Goal: Navigation & Orientation: Find specific page/section

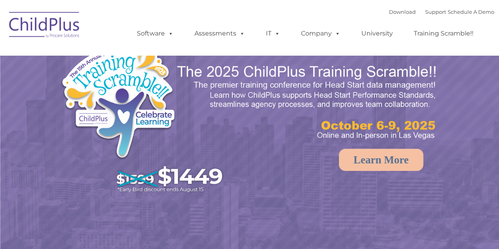
select select "MEDIUM"
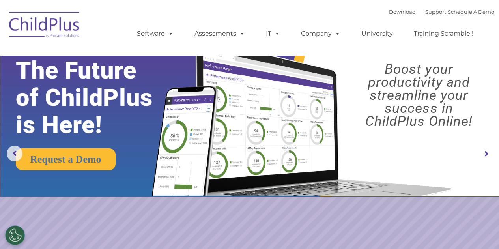
click at [54, 23] on img at bounding box center [44, 25] width 79 height 39
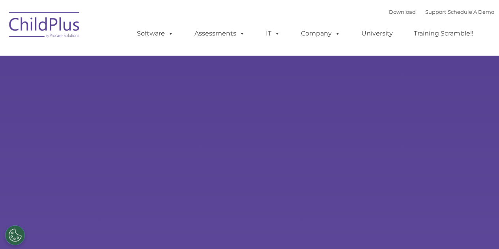
select select "MEDIUM"
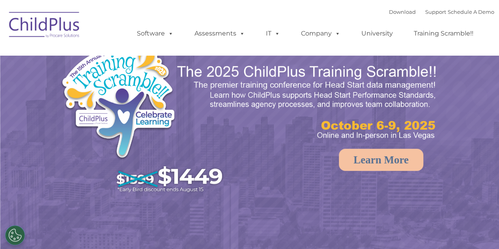
select select "MEDIUM"
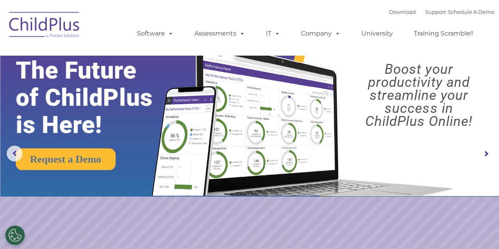
click at [490, 151] on rs-arrow at bounding box center [487, 154] width 16 height 16
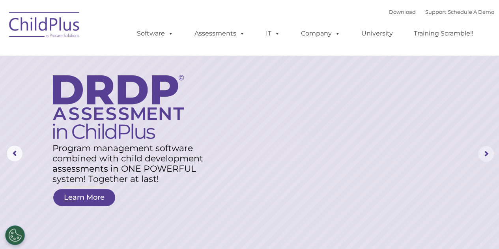
click at [490, 151] on rs-arrow at bounding box center [487, 154] width 16 height 16
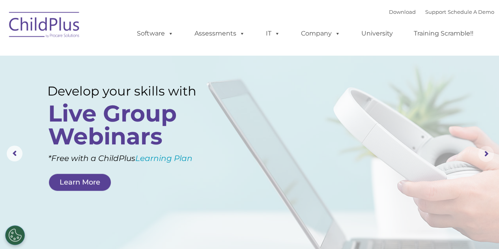
click at [490, 151] on rs-arrow at bounding box center [487, 154] width 16 height 16
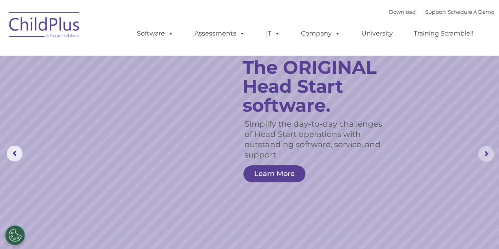
click at [490, 151] on rs-arrow at bounding box center [487, 154] width 16 height 16
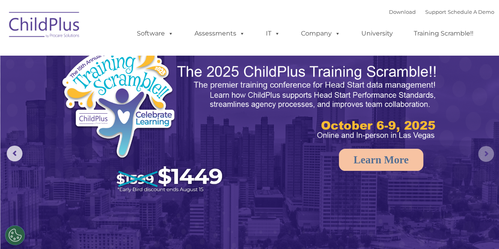
click at [490, 151] on rs-arrow at bounding box center [487, 154] width 16 height 16
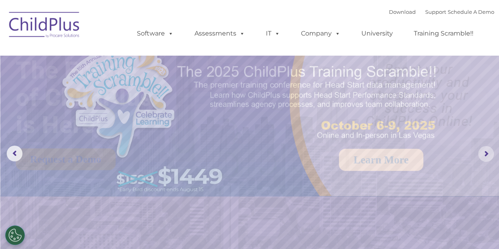
click at [490, 151] on rs-arrow at bounding box center [487, 154] width 16 height 16
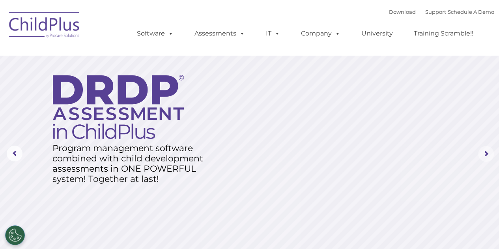
click at [490, 151] on rs-arrow at bounding box center [487, 154] width 16 height 16
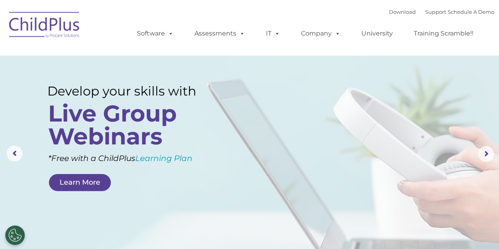
click at [190, 90] on rs-layer "Develop your skills with" at bounding box center [129, 91] width 165 height 15
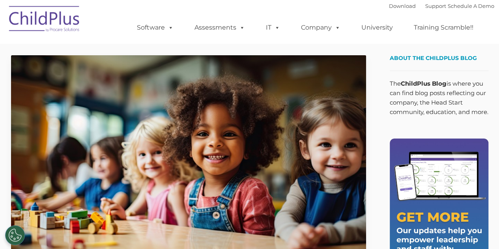
click at [421, 88] on p "The ChildPlus Blog is where you can find blog posts reflecting our company, the…" at bounding box center [439, 98] width 99 height 38
click at [421, 81] on strong "ChildPlus Blog" at bounding box center [424, 84] width 46 height 8
click at [422, 84] on strong "ChildPlus Blog" at bounding box center [424, 84] width 46 height 8
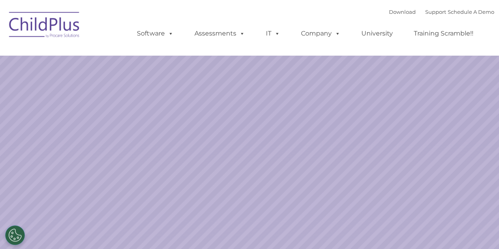
select select "MEDIUM"
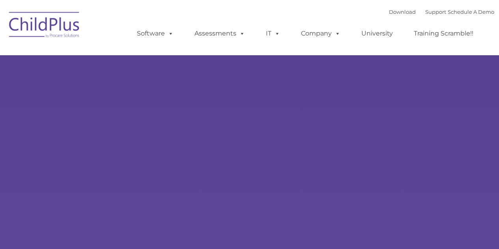
type input ""
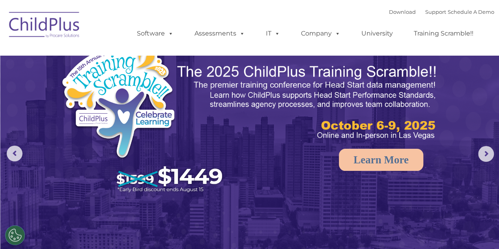
select select "MEDIUM"
click at [14, 157] on rs-arrow at bounding box center [15, 154] width 16 height 16
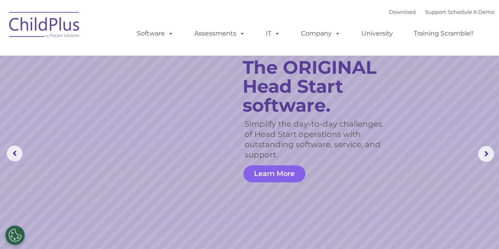
click at [298, 180] on link "Learn More" at bounding box center [275, 173] width 62 height 17
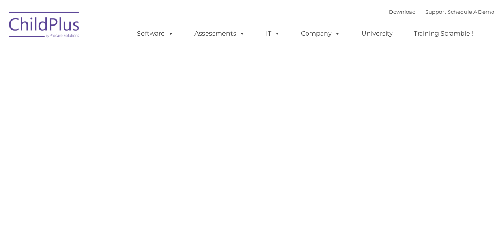
type input ""
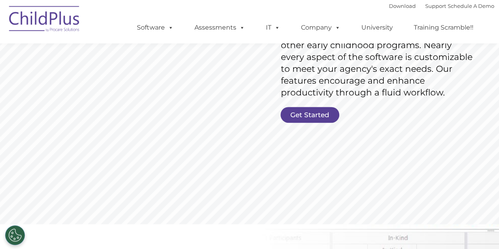
scroll to position [214, 0]
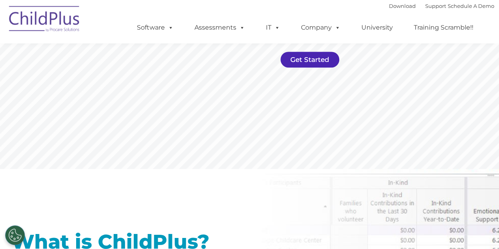
click at [311, 63] on link "Get Started" at bounding box center [310, 60] width 59 height 16
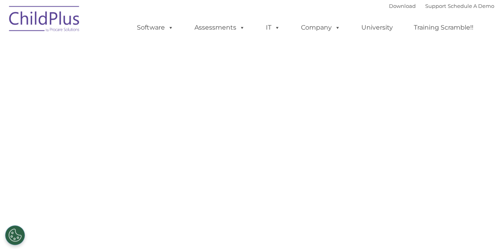
select select "MEDIUM"
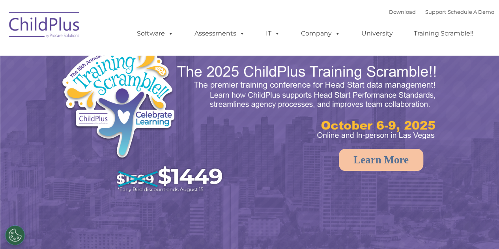
select select "MEDIUM"
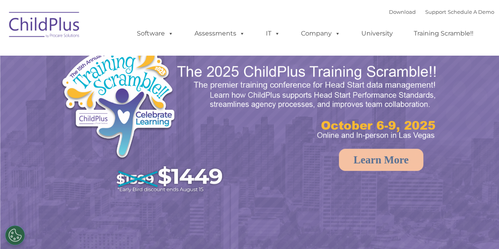
select select "MEDIUM"
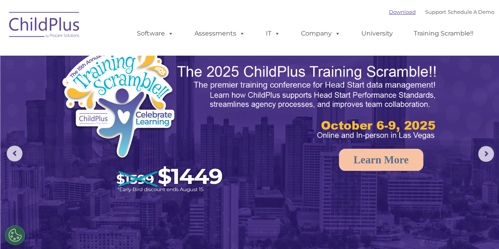
click at [401, 10] on link "Download" at bounding box center [402, 12] width 27 height 6
